Goal: Task Accomplishment & Management: Check status

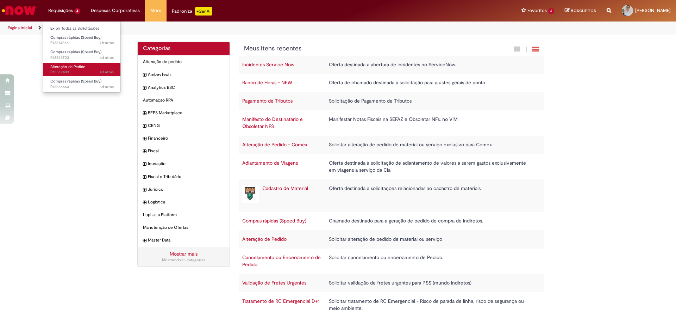
click at [89, 74] on span "4d atrás 4 dias atrás R13569483" at bounding box center [81, 72] width 63 height 6
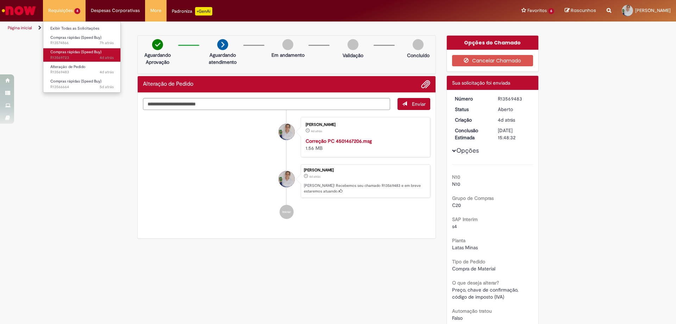
click at [93, 53] on span "Compras rápidas (Speed Buy)" at bounding box center [75, 51] width 51 height 5
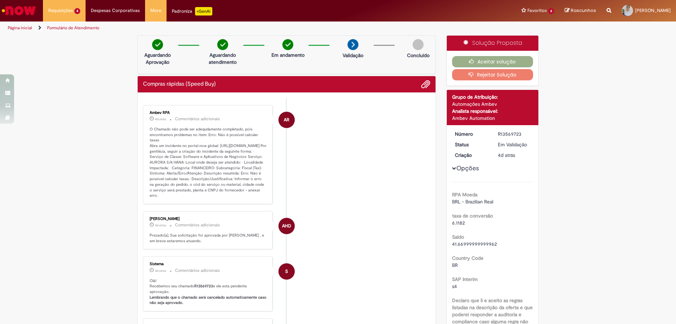
click at [477, 76] on button "Rejeitar Solução" at bounding box center [492, 74] width 81 height 11
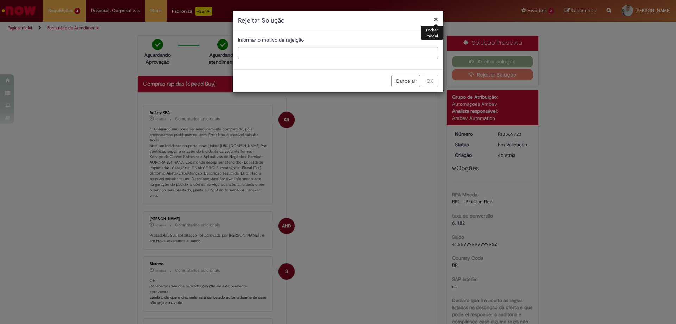
click at [395, 79] on button "Cancelar" at bounding box center [405, 81] width 29 height 12
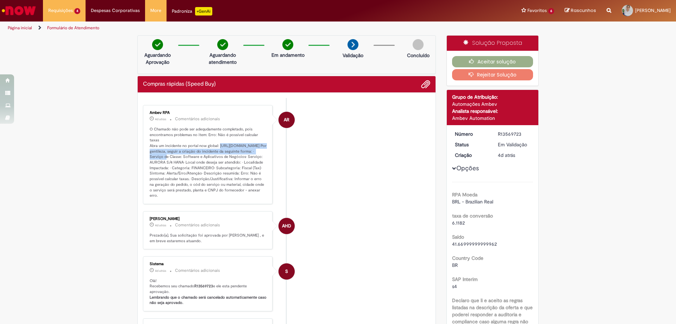
drag, startPoint x: 147, startPoint y: 144, endPoint x: 253, endPoint y: 150, distance: 105.8
click at [253, 150] on p "O Chamado não pode ser adequdamente completado, pois encontramos problemas no i…" at bounding box center [208, 162] width 117 height 72
copy p "[URL][DOMAIN_NAME]"
click at [245, 169] on p "O Chamado não pode ser adequdamente completado, pois encontramos problemas no i…" at bounding box center [208, 162] width 117 height 72
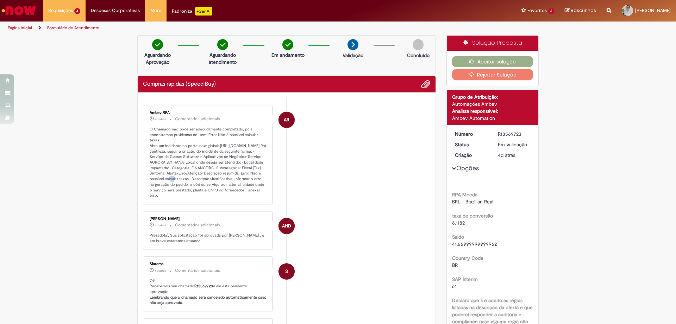
click at [237, 175] on p "O Chamado não pode ser adequdamente completado, pois encontramos problemas no i…" at bounding box center [208, 162] width 117 height 72
click at [324, 166] on li "AR Ambev RPA 4d atrás 4 dias atrás Comentários adicionais" at bounding box center [286, 154] width 287 height 99
drag, startPoint x: 220, startPoint y: 178, endPoint x: 172, endPoint y: 182, distance: 49.1
click at [172, 182] on p "O Chamado não pode ser adequdamente completado, pois encontramos problemas no i…" at bounding box center [208, 162] width 117 height 72
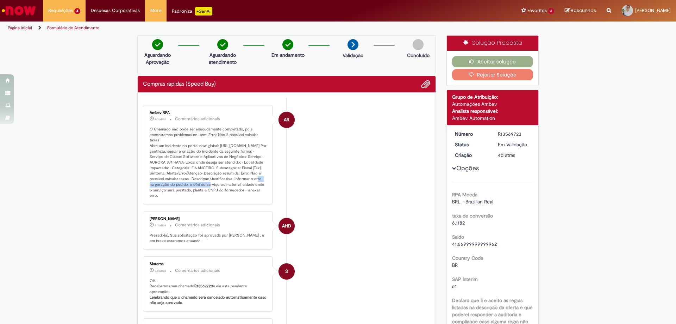
copy p "Erro: Não é possível calcular taxas."
drag, startPoint x: 147, startPoint y: 126, endPoint x: 252, endPoint y: 201, distance: 129.3
click at [252, 201] on div "Ambev RPA 4d atrás 4 dias atrás Comentários adicionais O Chamado não pode ser a…" at bounding box center [207, 154] width 125 height 95
copy p "O Chamado não pode ser adequdamente completado, pois encontramos problemas no i…"
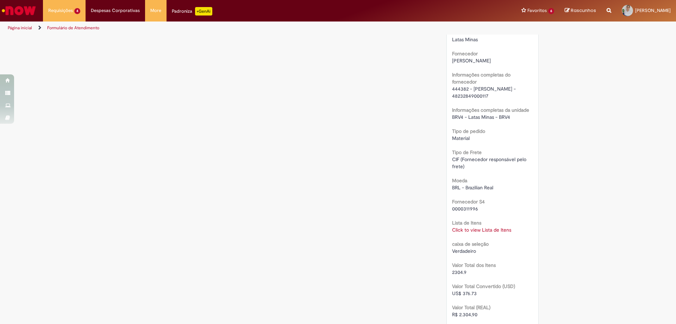
scroll to position [634, 0]
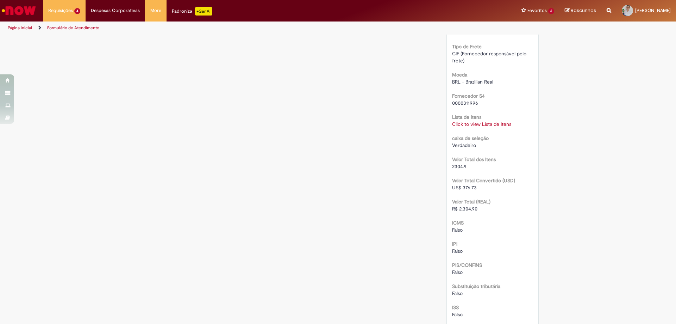
click at [477, 127] on link "Click to view Lista de Itens" at bounding box center [481, 124] width 59 height 6
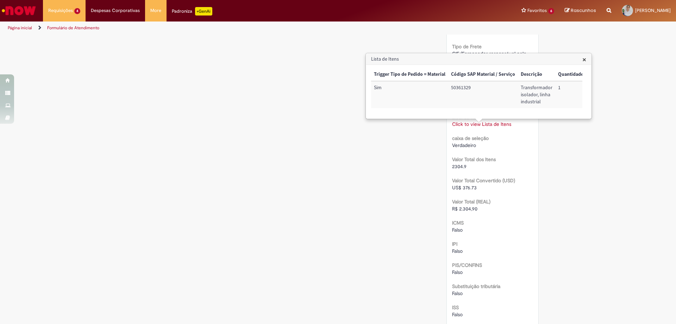
click at [453, 86] on td "50361329" at bounding box center [483, 94] width 70 height 27
click at [452, 86] on td "50361329" at bounding box center [483, 94] width 70 height 27
click at [470, 84] on td "50361329" at bounding box center [483, 94] width 70 height 27
click at [465, 88] on td "50361329" at bounding box center [483, 94] width 70 height 27
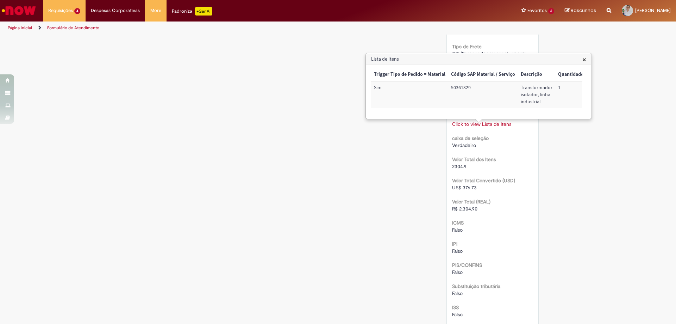
click at [465, 88] on td "50361329" at bounding box center [483, 94] width 70 height 27
copy td "50361329"
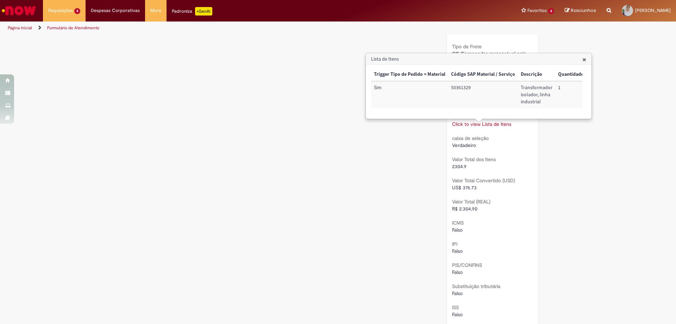
click at [587, 57] on h3 "Lista de Itens" at bounding box center [478, 59] width 225 height 11
click at [585, 58] on span "×" at bounding box center [585, 60] width 4 height 10
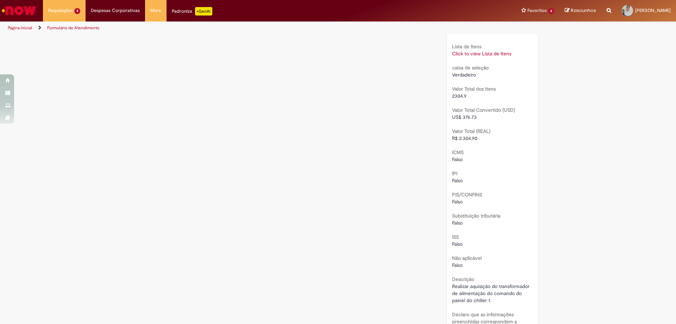
scroll to position [669, 0]
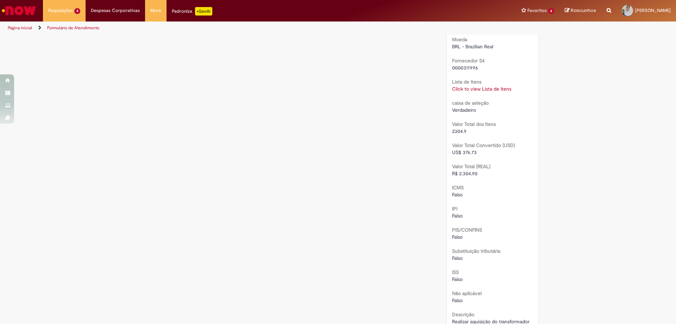
click at [471, 71] on span "0000311996" at bounding box center [465, 67] width 26 height 6
copy span "0000311996"
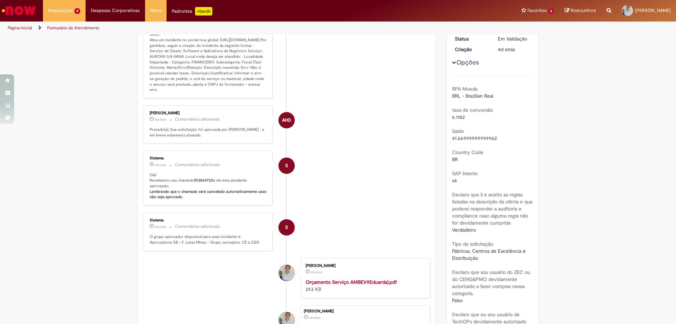
scroll to position [0, 0]
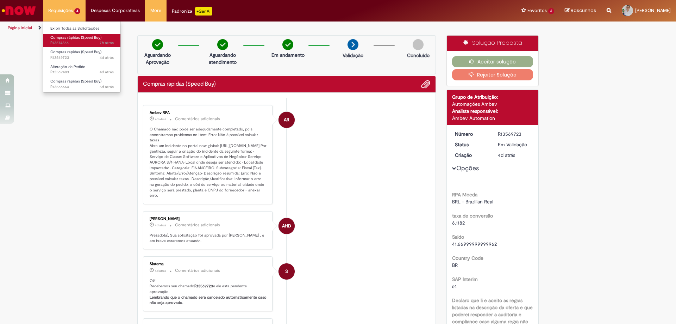
click at [71, 37] on span "Compras rápidas (Speed Buy)" at bounding box center [75, 37] width 51 height 5
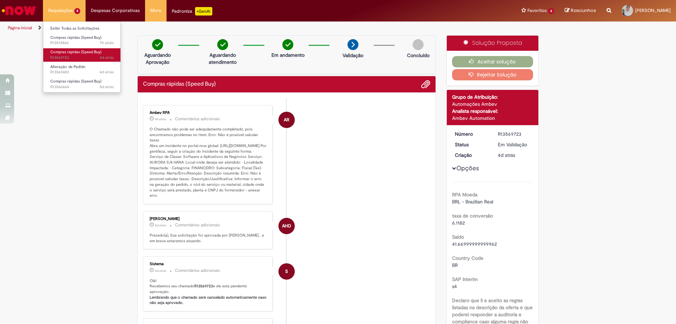
click at [67, 52] on span "Compras rápidas (Speed Buy)" at bounding box center [75, 51] width 51 height 5
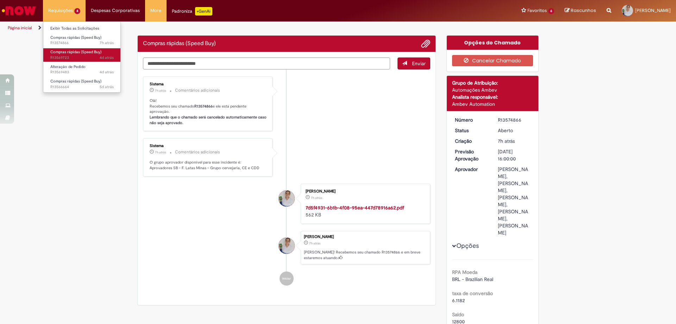
click at [67, 52] on span "Compras rápidas (Speed Buy)" at bounding box center [75, 51] width 51 height 5
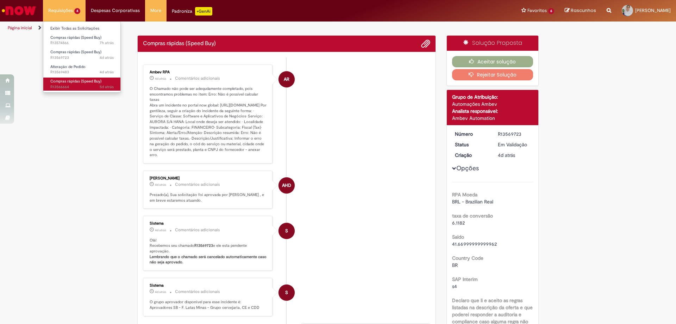
click at [93, 82] on span "Compras rápidas (Speed Buy)" at bounding box center [75, 81] width 51 height 5
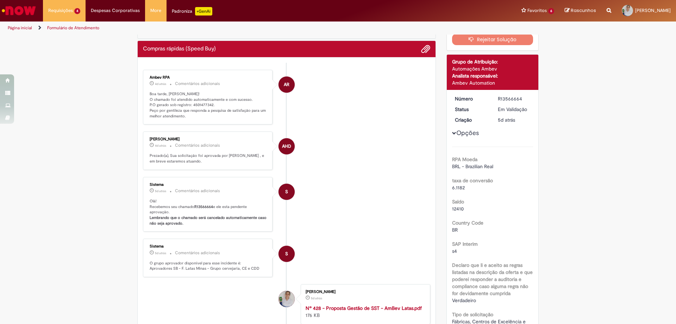
scroll to position [76, 0]
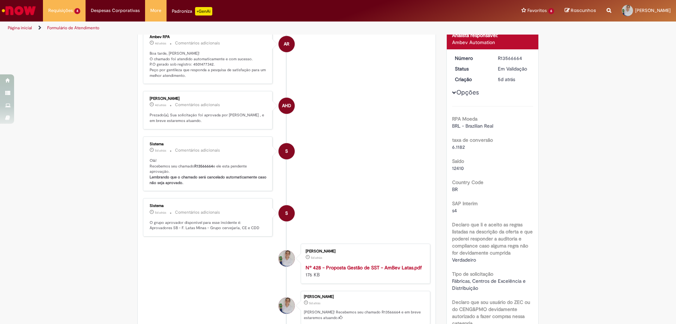
click at [203, 64] on p "Boa tarde, [PERSON_NAME]! O chamado foi atendido automaticamente e com sucesso.…" at bounding box center [208, 65] width 117 height 28
copy p "4501477342"
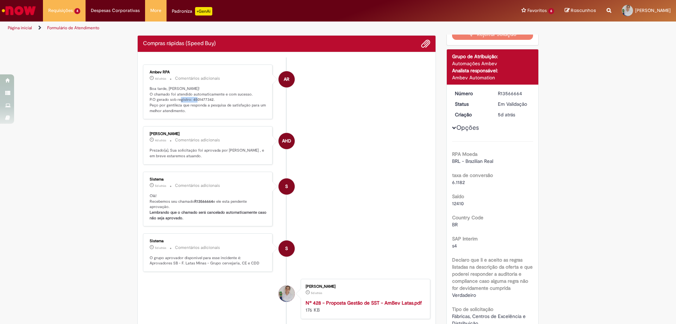
scroll to position [0, 0]
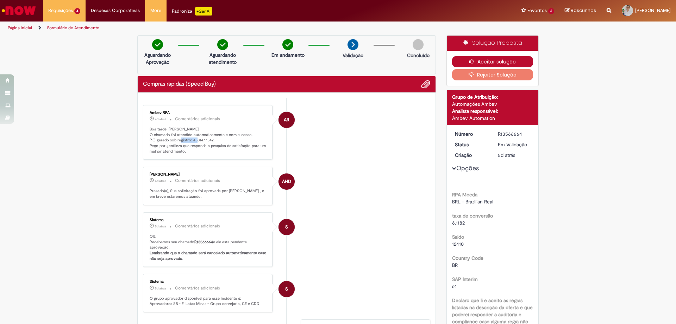
click at [514, 60] on button "Aceitar solução" at bounding box center [492, 61] width 81 height 11
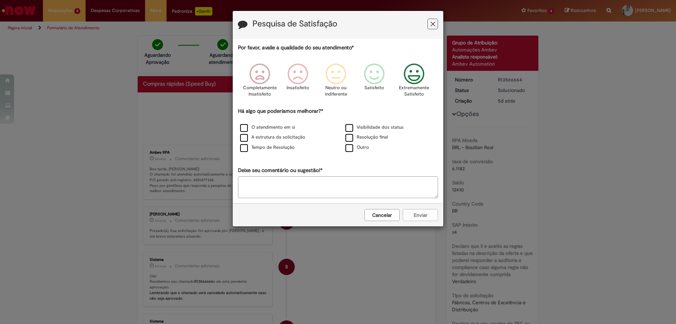
click at [416, 74] on icon "Feedback" at bounding box center [414, 73] width 26 height 21
click at [274, 152] on div "Tempo de Resolução" at bounding box center [286, 147] width 104 height 9
click at [283, 149] on label "Tempo de Resolução" at bounding box center [267, 147] width 55 height 7
click at [420, 215] on button "Enviar" at bounding box center [420, 215] width 35 height 12
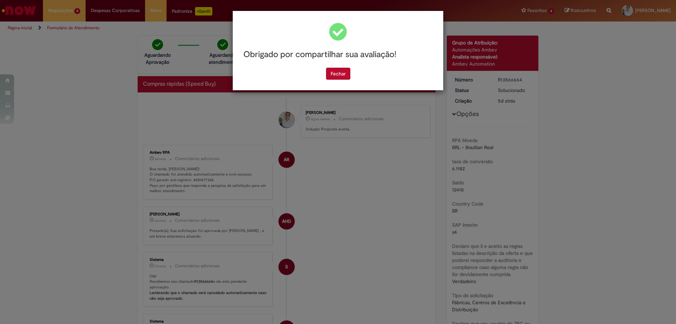
click at [326, 63] on div "Obrigado por compartilhar sua avaliação!" at bounding box center [338, 55] width 200 height 26
click at [332, 69] on button "Fechar" at bounding box center [338, 74] width 24 height 12
